Goal: Find specific page/section: Find specific page/section

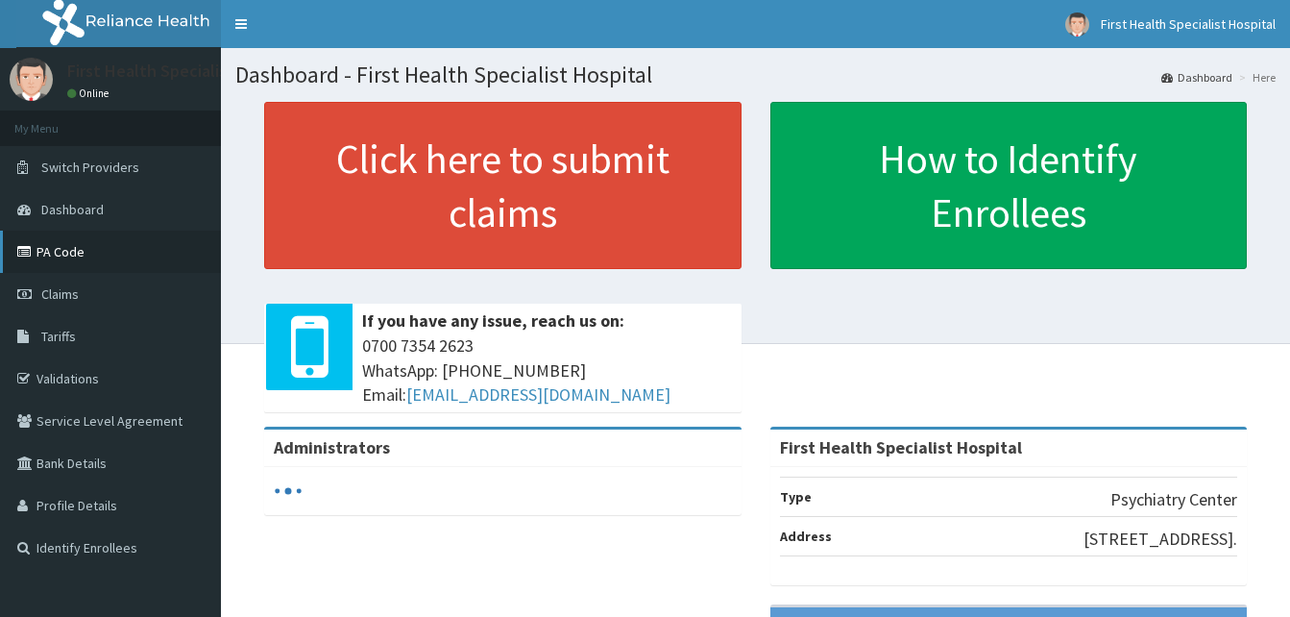
click at [68, 248] on link "PA Code" at bounding box center [110, 251] width 221 height 42
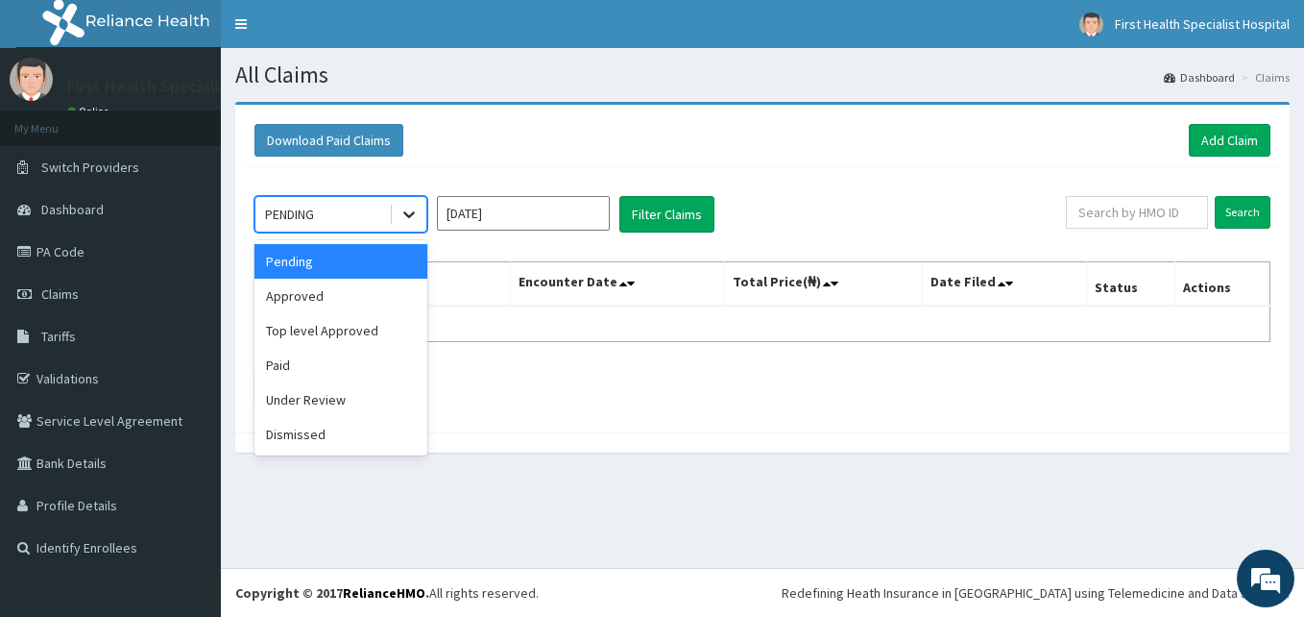
click at [406, 212] on icon at bounding box center [409, 214] width 19 height 19
